Goal: Task Accomplishment & Management: Use online tool/utility

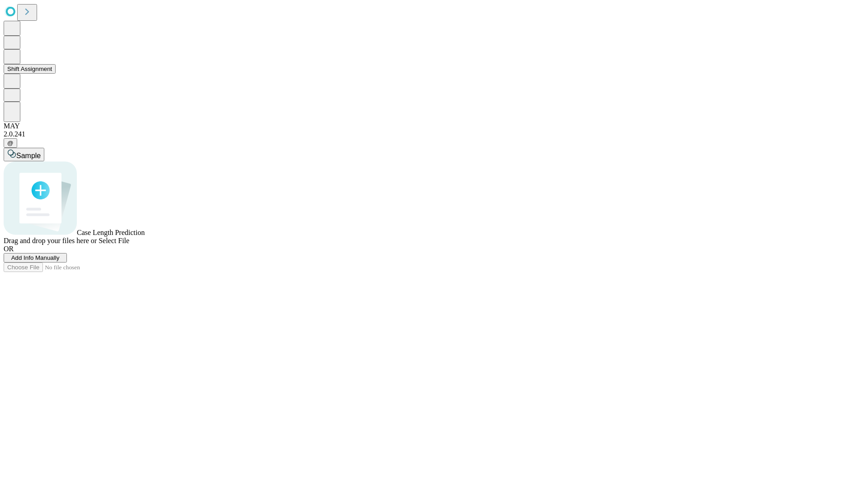
click at [56, 74] on button "Shift Assignment" at bounding box center [30, 68] width 52 height 9
